Goal: Information Seeking & Learning: Learn about a topic

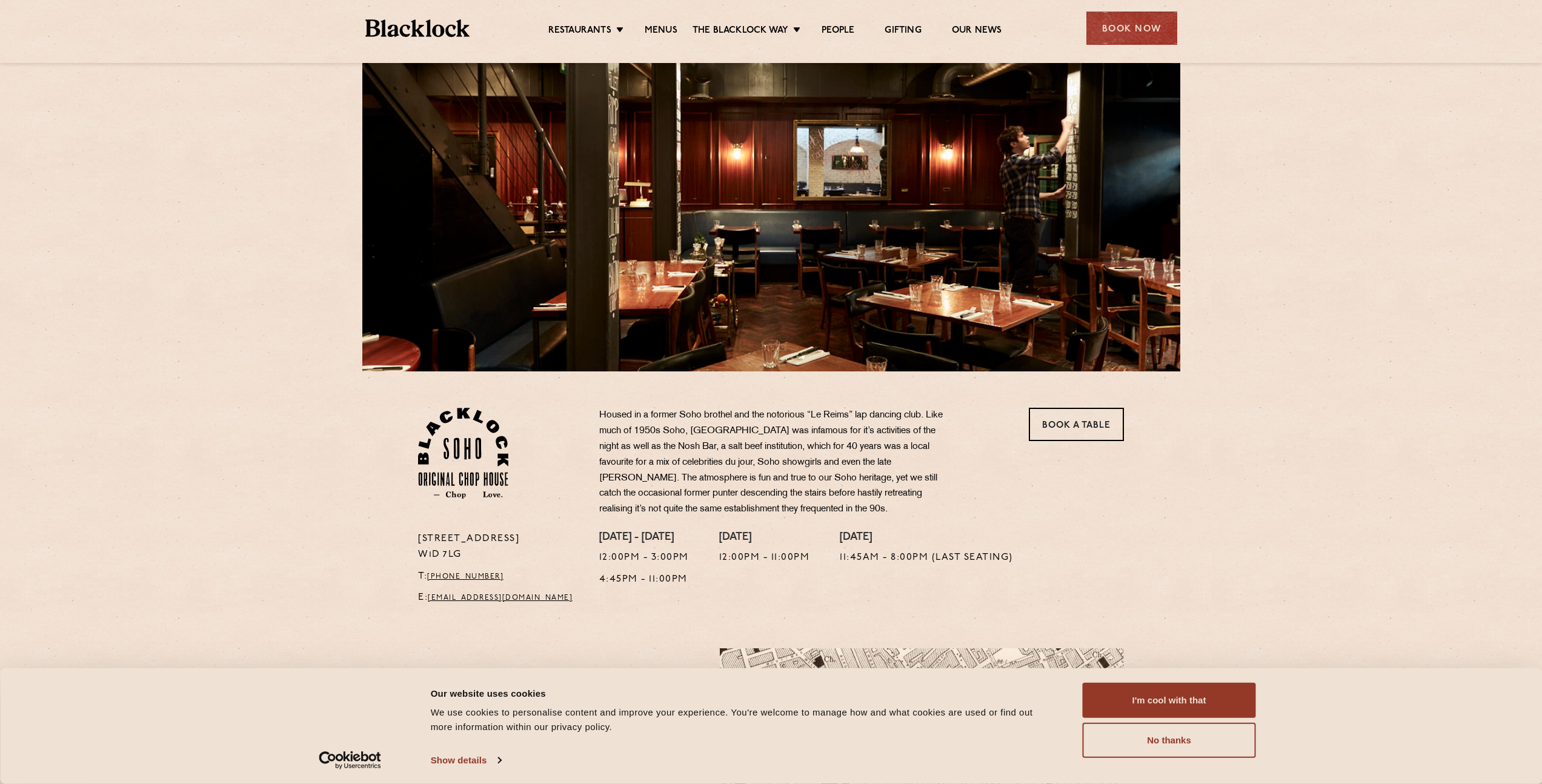
scroll to position [55, 0]
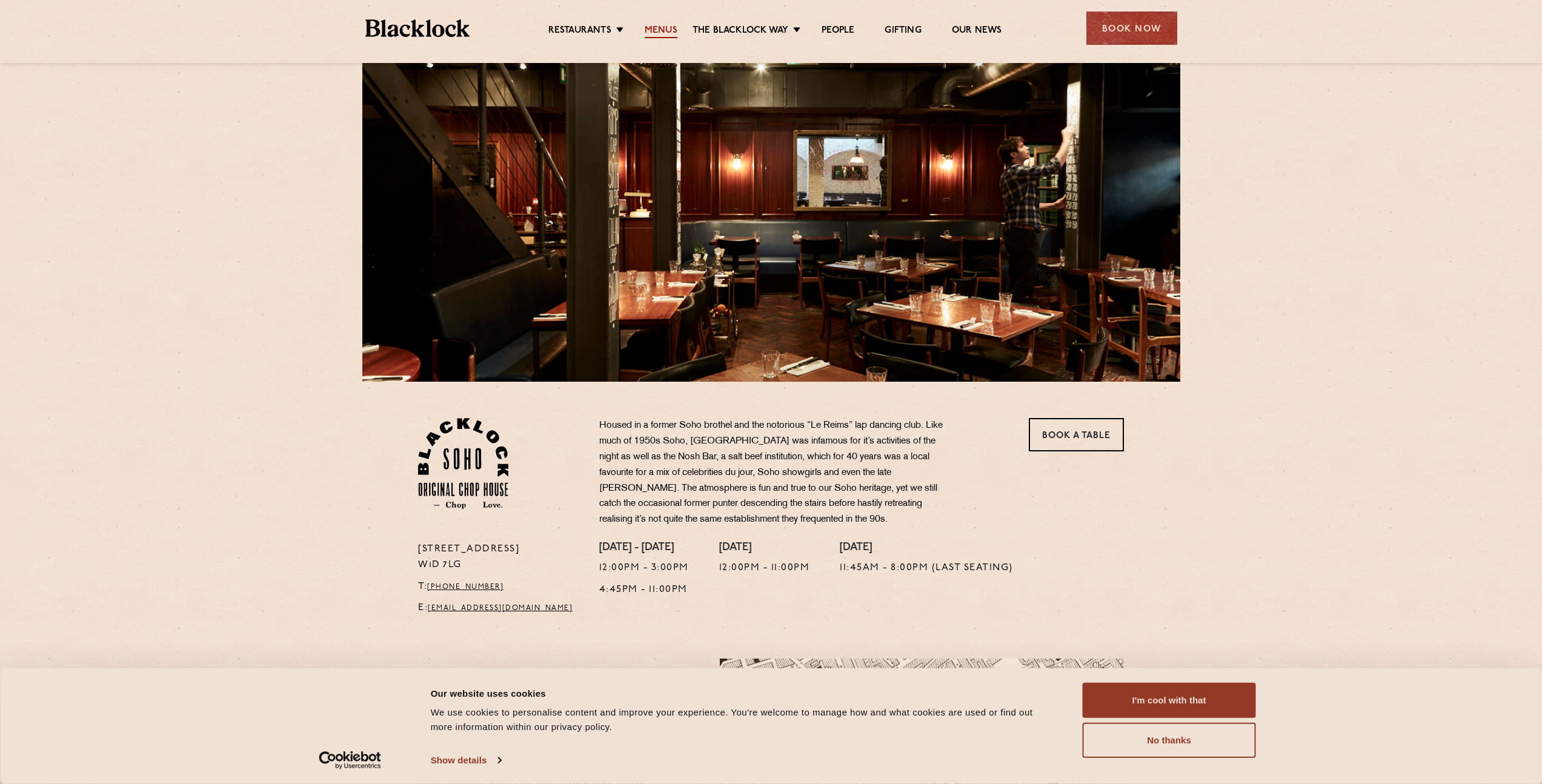
click at [656, 31] on link "Menus" at bounding box center [661, 31] width 33 height 13
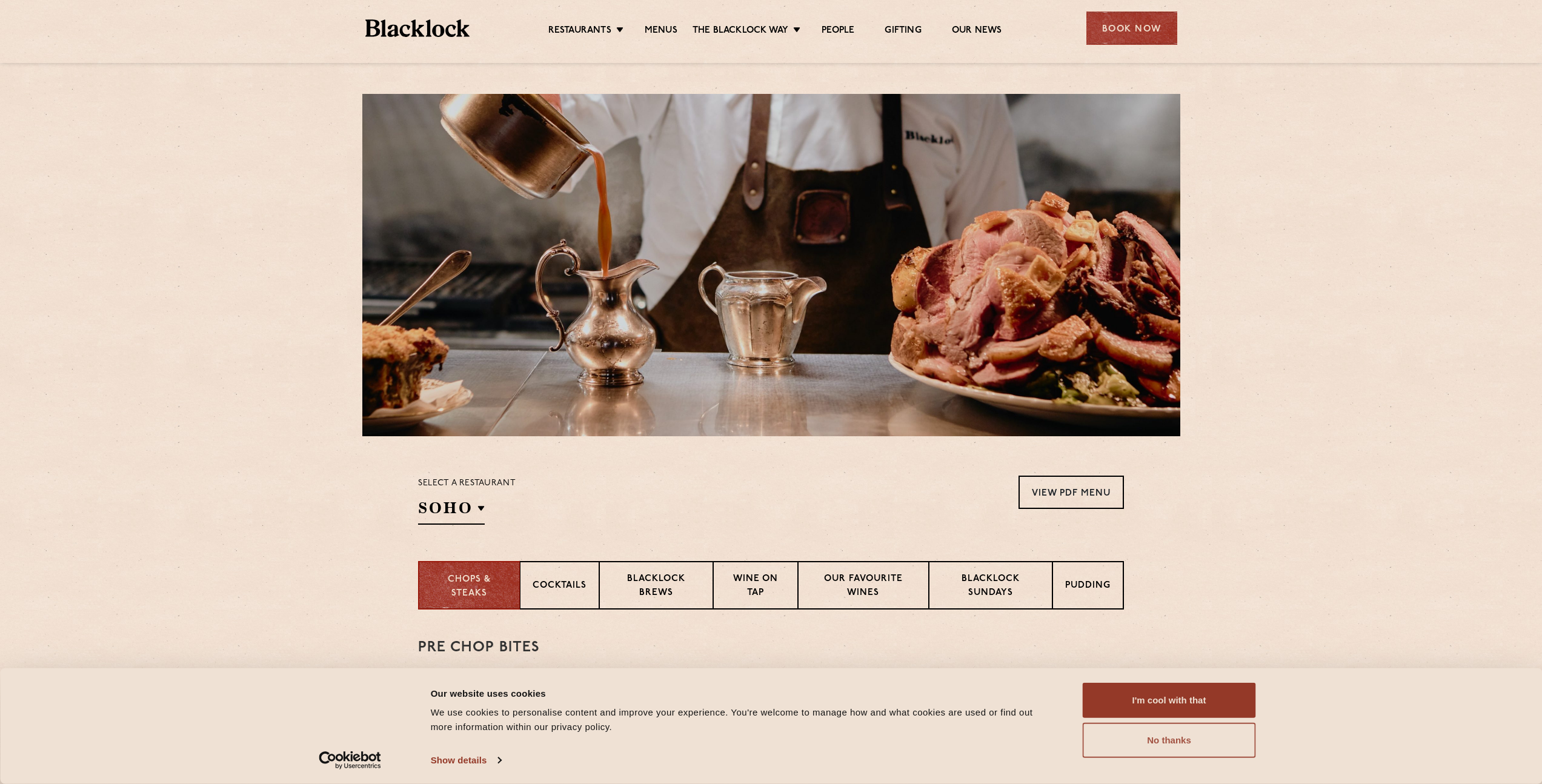
click at [1194, 741] on button "No thanks" at bounding box center [1169, 740] width 174 height 35
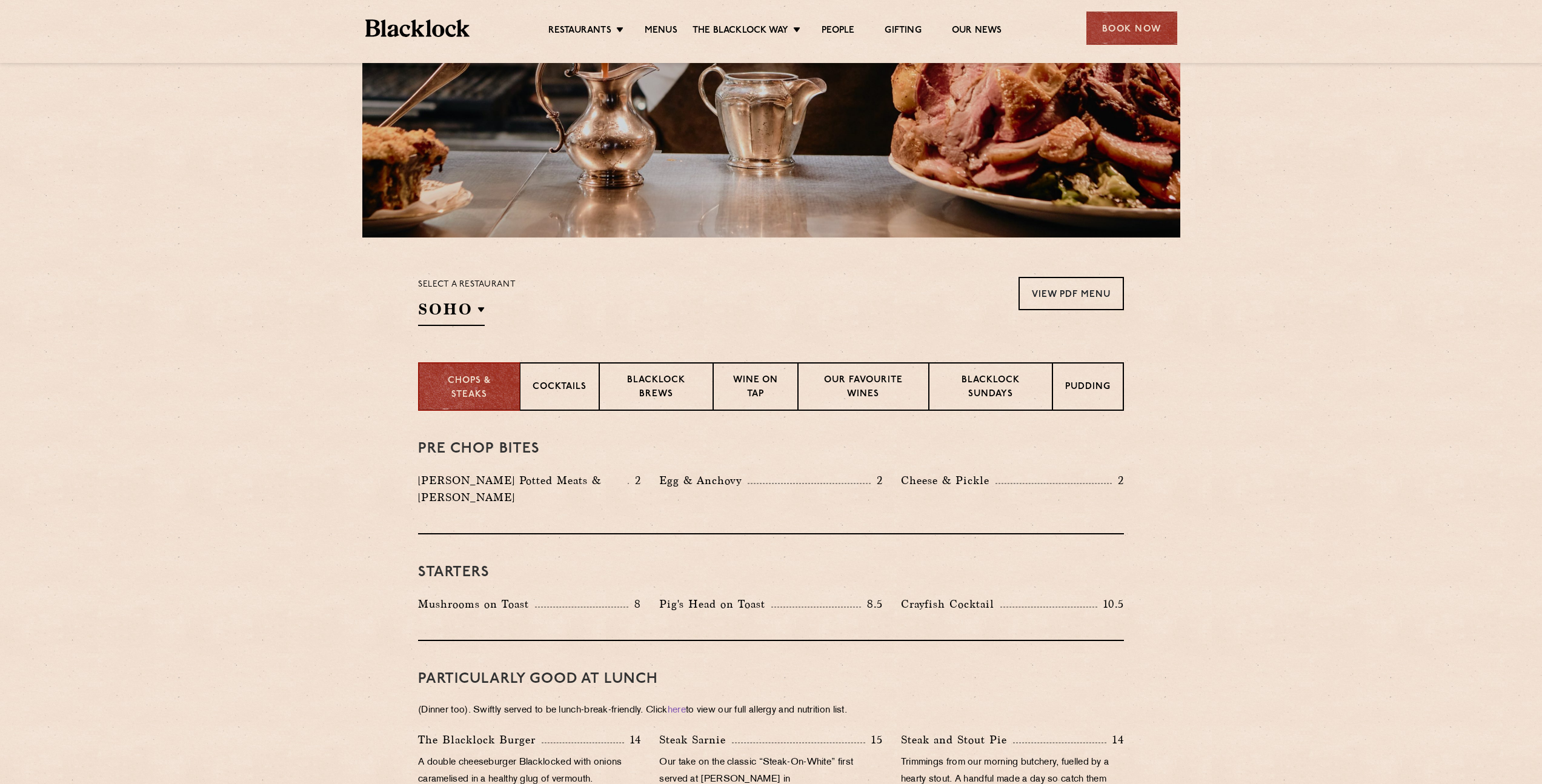
scroll to position [200, 0]
click at [1010, 382] on p "Blacklock Sundays" at bounding box center [991, 387] width 98 height 28
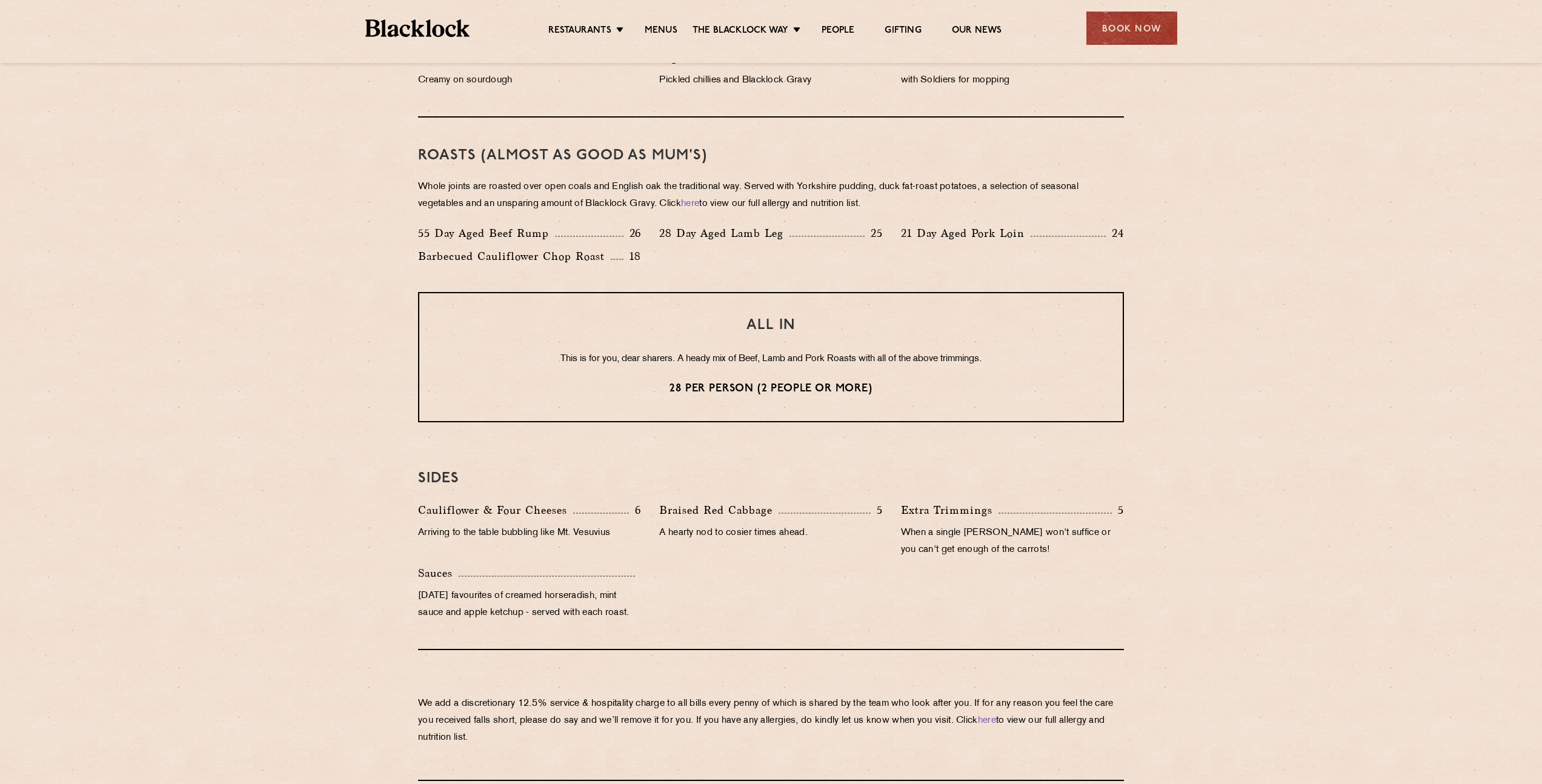
scroll to position [821, 0]
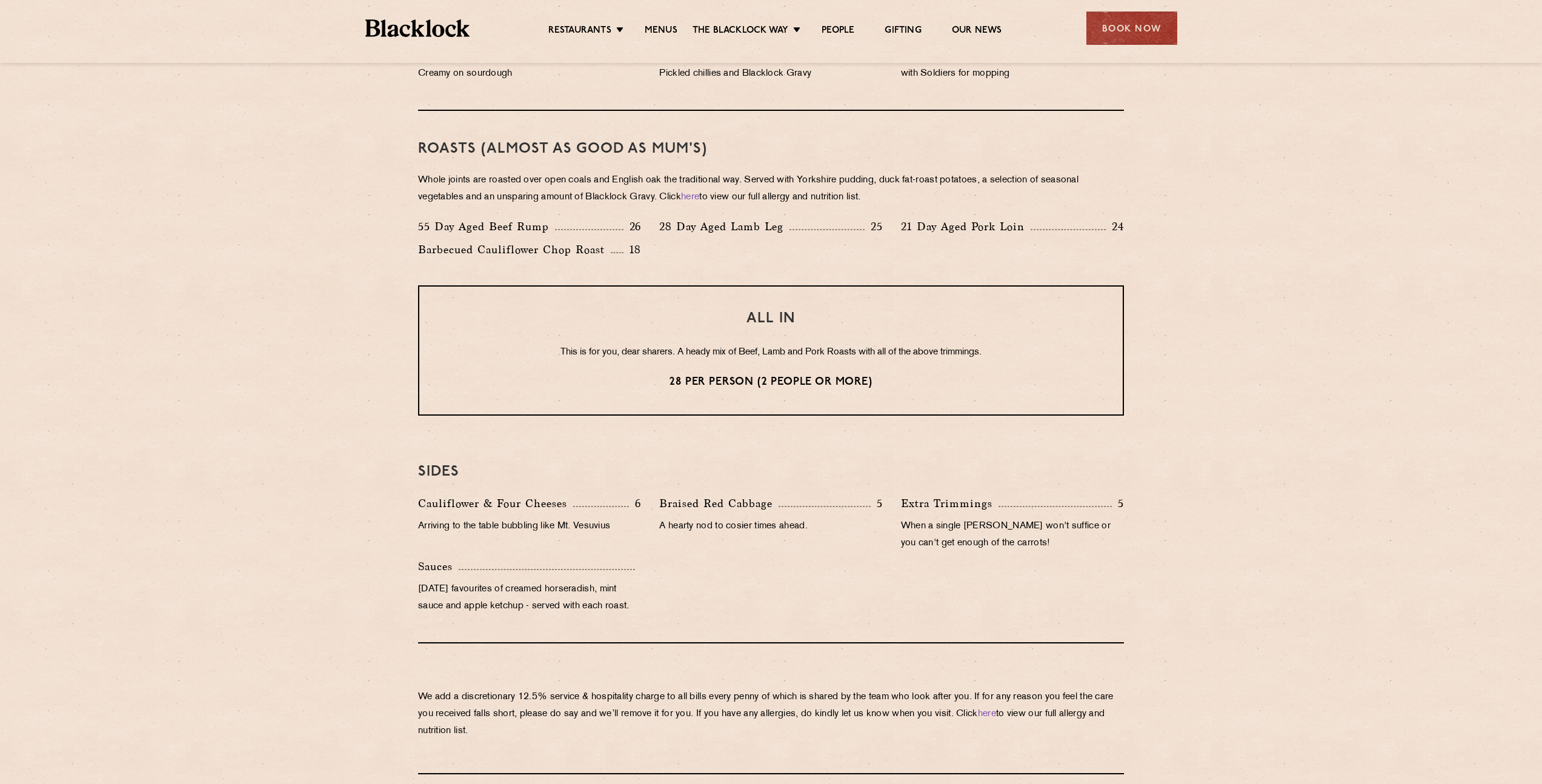
click at [299, 372] on section "Eye openers If you had a big [DATE] or need a little booster to kickstart your …" at bounding box center [771, 281] width 1542 height 986
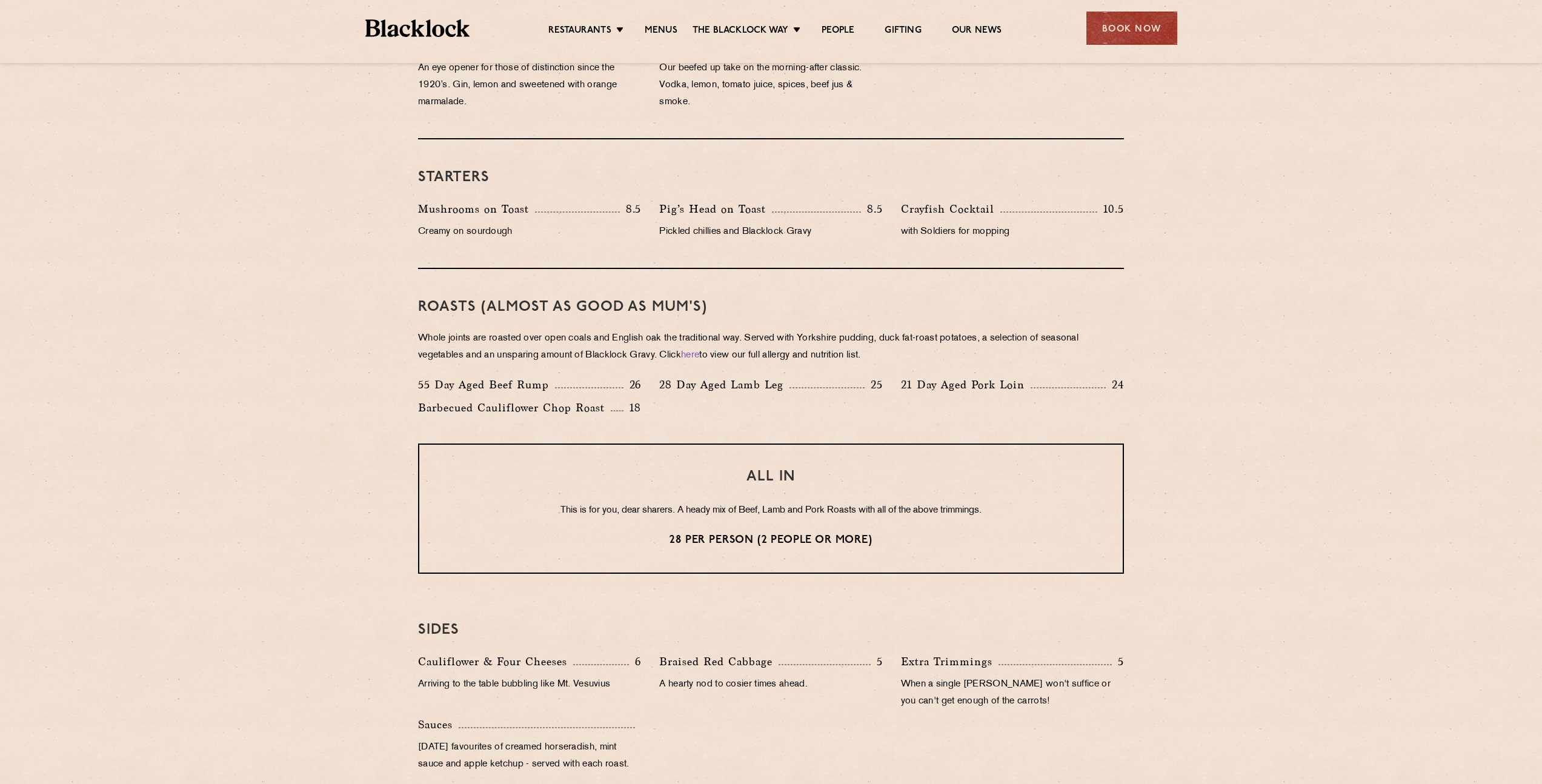
scroll to position [673, 0]
